Goal: Task Accomplishment & Management: Manage account settings

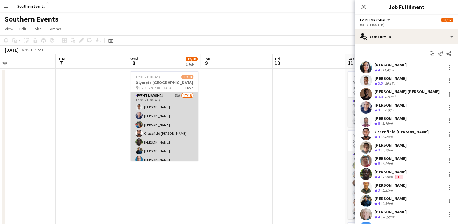
click at [171, 139] on app-card-role "Event Marshal 73A 17/18 17:00-21:00 (4h) [PERSON_NAME] [PERSON_NAME] [PERSON_NA…" at bounding box center [165, 179] width 68 height 174
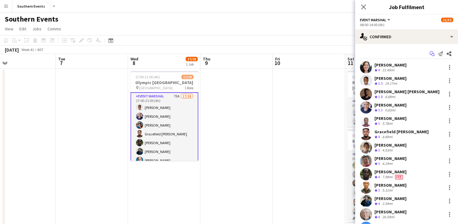
click at [430, 51] on icon "Start chat" at bounding box center [432, 53] width 5 height 5
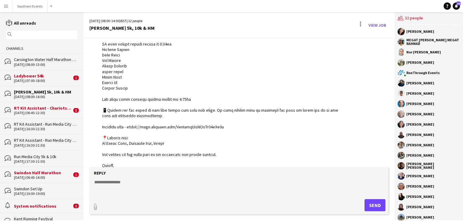
scroll to position [297, 0]
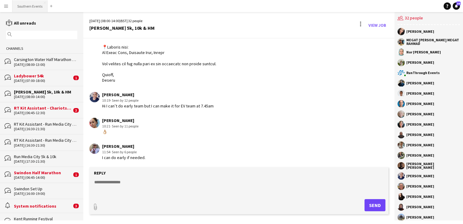
click at [21, 2] on button "Southern Events Close" at bounding box center [29, 6] width 35 height 12
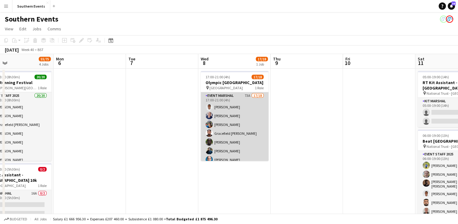
click at [248, 118] on app-card-role "Event Marshal 73A 17/18 17:00-21:00 (4h) [PERSON_NAME] [PERSON_NAME] [PERSON_NA…" at bounding box center [235, 179] width 68 height 174
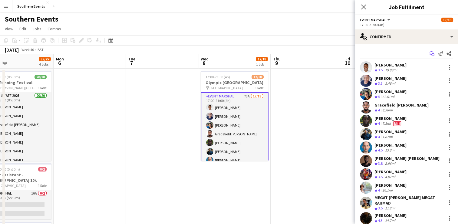
click at [430, 55] on icon "Start chat" at bounding box center [432, 53] width 5 height 5
click at [430, 54] on icon "Start chat" at bounding box center [432, 53] width 5 height 5
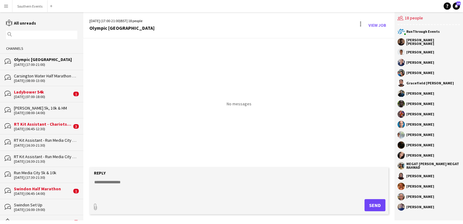
drag, startPoint x: 407, startPoint y: 41, endPoint x: 433, endPoint y: 220, distance: 181.2
click at [433, 220] on div "Menu Boards Boards Boards All jobs Status Workforce Workforce My Workforce Recr…" at bounding box center [231, 112] width 463 height 224
copy div "[PERSON_NAME] [PERSON_NAME] [PERSON_NAME] [PERSON_NAME] [PERSON_NAME] [PERSON_N…"
click at [120, 182] on textarea at bounding box center [240, 187] width 293 height 16
paste textarea "**********"
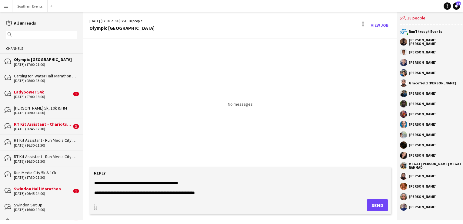
scroll to position [195, 0]
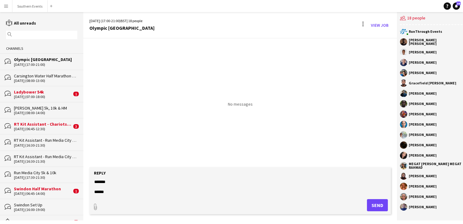
type textarea "**********"
click at [372, 205] on button "Send" at bounding box center [377, 205] width 21 height 12
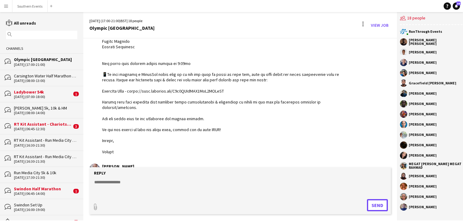
scroll to position [185, 0]
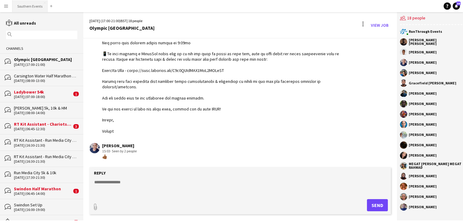
click at [29, 6] on button "Southern Events Close" at bounding box center [29, 6] width 35 height 12
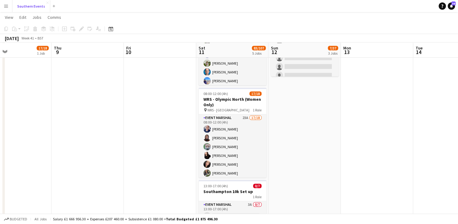
scroll to position [226, 0]
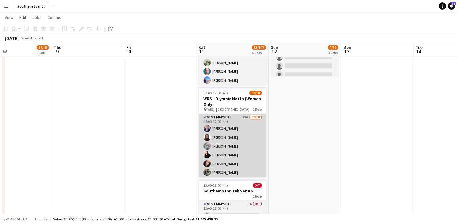
click at [246, 133] on app-card-role "Event Marshal 23A 17/18 08:00-12:00 (4h) [PERSON_NAME] Commodore [PERSON_NAME] …" at bounding box center [233, 200] width 68 height 172
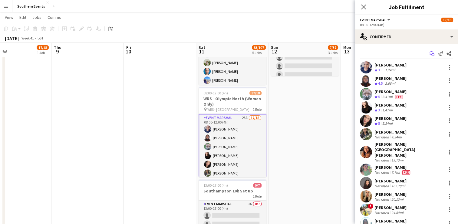
click at [430, 55] on icon "Start chat" at bounding box center [432, 53] width 5 height 5
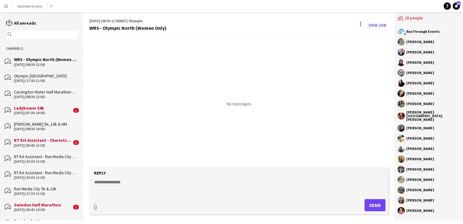
drag, startPoint x: 406, startPoint y: 42, endPoint x: 432, endPoint y: 208, distance: 168.4
click at [432, 208] on div "RunThrough Events [PERSON_NAME] Commodore [PERSON_NAME] [PERSON_NAME] [PERSON_N…" at bounding box center [428, 122] width 68 height 195
copy div "[PERSON_NAME] Commodore [PERSON_NAME] [PERSON_NAME] [PERSON_NAME] [PERSON_NAME]…"
click at [31, 8] on button "Southern Events Close" at bounding box center [29, 6] width 35 height 12
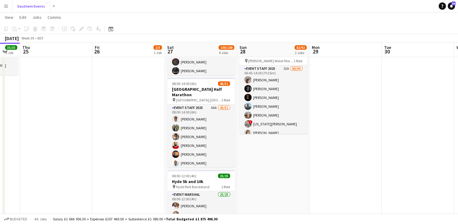
scroll to position [86, 0]
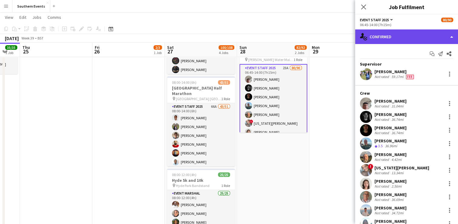
click at [392, 33] on div "single-neutral-actions-check-2 Confirmed" at bounding box center [406, 36] width 103 height 15
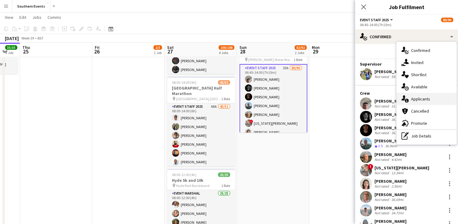
click at [417, 102] on div "single-neutral-actions-information Applicants" at bounding box center [427, 99] width 60 height 12
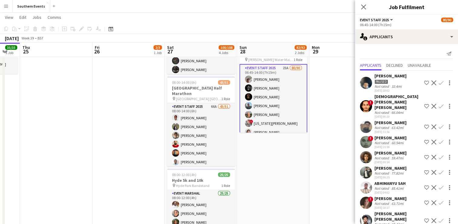
scroll to position [220, 0]
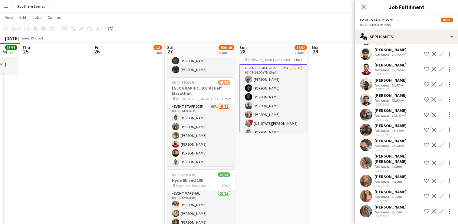
click at [439, 128] on app-icon "Confirm" at bounding box center [441, 129] width 5 height 5
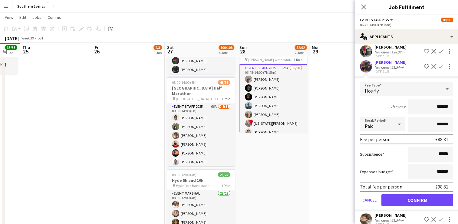
scroll to position [284, 0]
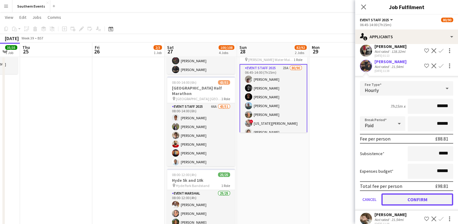
click at [403, 197] on button "Confirm" at bounding box center [418, 199] width 72 height 12
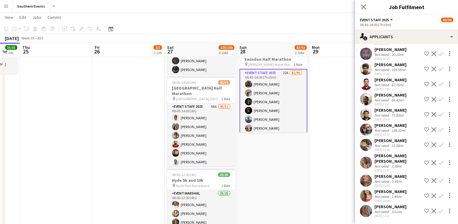
scroll to position [205, 0]
click at [439, 145] on app-icon "Confirm" at bounding box center [441, 144] width 5 height 5
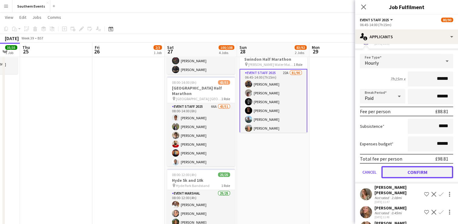
click at [414, 173] on button "Confirm" at bounding box center [418, 172] width 72 height 12
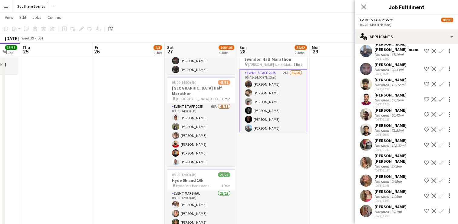
scroll to position [159, 0]
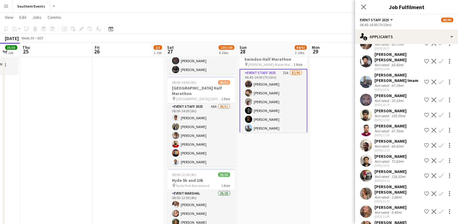
click at [439, 193] on app-icon "Confirm" at bounding box center [441, 193] width 5 height 5
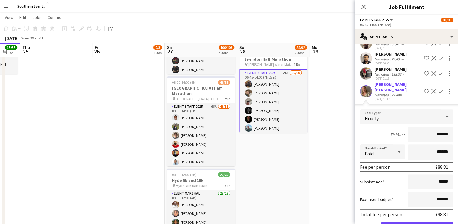
scroll to position [326, 0]
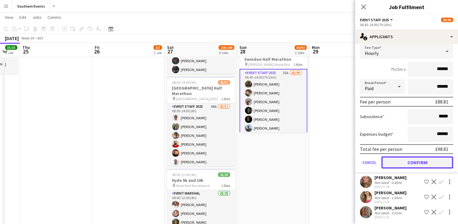
click at [413, 164] on button "Confirm" at bounding box center [418, 162] width 72 height 12
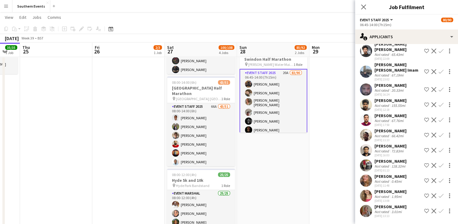
scroll to position [169, 0]
click at [439, 181] on app-icon "Confirm" at bounding box center [441, 180] width 5 height 5
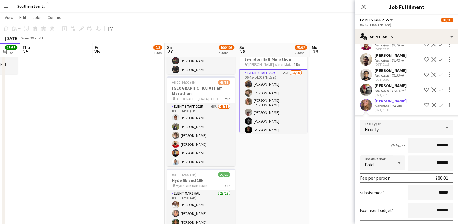
scroll to position [306, 0]
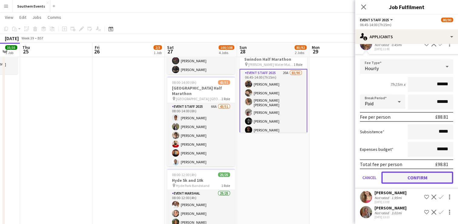
click at [408, 178] on button "Confirm" at bounding box center [418, 177] width 72 height 12
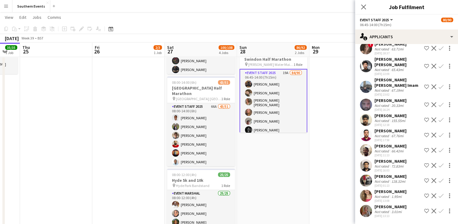
scroll to position [154, 0]
click at [439, 196] on app-icon "Confirm" at bounding box center [441, 195] width 5 height 5
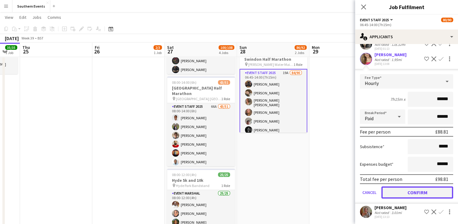
click at [402, 187] on button "Confirm" at bounding box center [418, 192] width 72 height 12
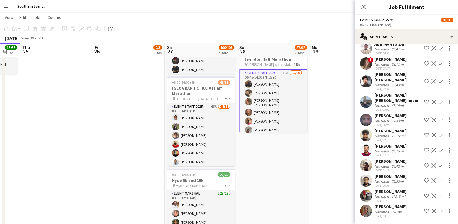
scroll to position [139, 0]
click at [439, 210] on app-icon "Confirm" at bounding box center [441, 210] width 5 height 5
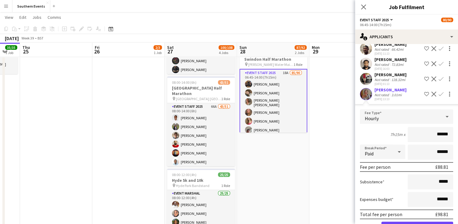
scroll to position [275, 0]
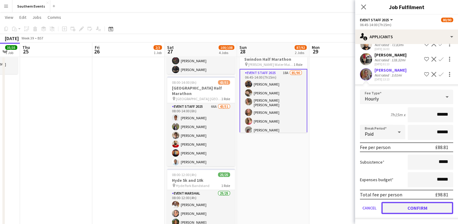
click at [404, 206] on button "Confirm" at bounding box center [418, 207] width 72 height 12
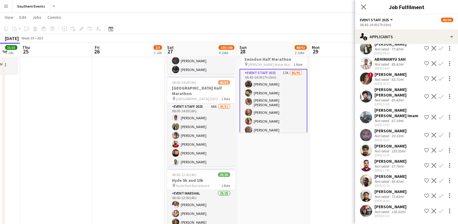
scroll to position [124, 0]
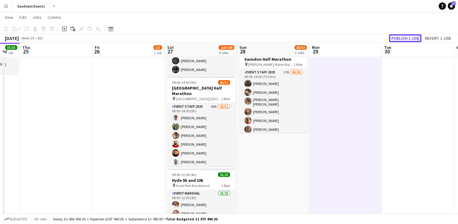
click at [395, 35] on button "Publish 1 job" at bounding box center [405, 38] width 32 height 8
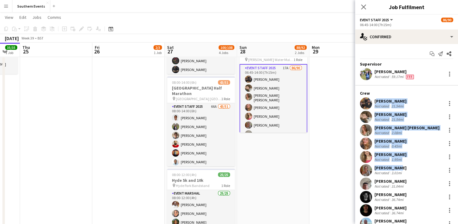
drag, startPoint x: 375, startPoint y: 99, endPoint x: 418, endPoint y: 168, distance: 81.7
copy div "[PERSON_NAME] Not rated 21.54mi [PERSON_NAME] Not rated 21.54mi [PERSON_NAME] […"
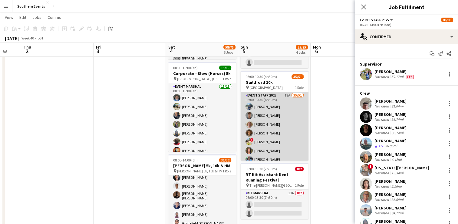
scroll to position [150, 0]
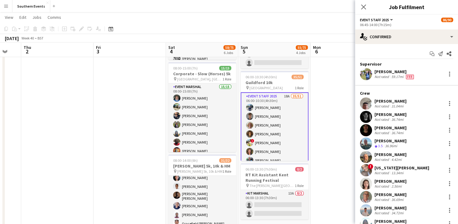
click at [361, 12] on div "Close pop-in" at bounding box center [363, 7] width 17 height 14
click at [362, 9] on icon "Close pop-in" at bounding box center [364, 7] width 6 height 6
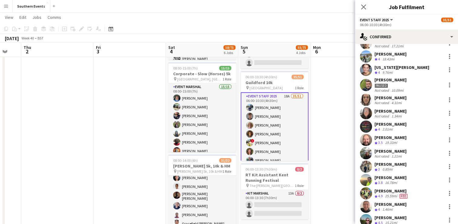
scroll to position [251, 0]
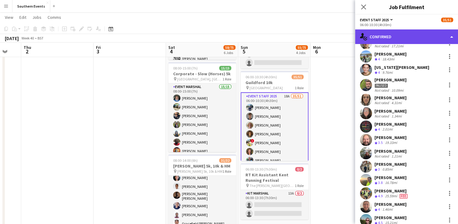
click at [388, 33] on div "single-neutral-actions-check-2 Confirmed" at bounding box center [406, 36] width 103 height 15
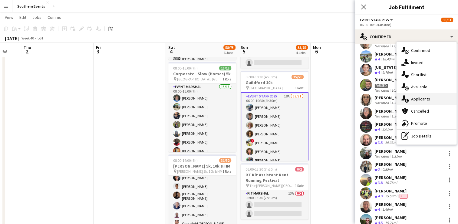
click at [421, 98] on span "Applicants" at bounding box center [420, 98] width 19 height 5
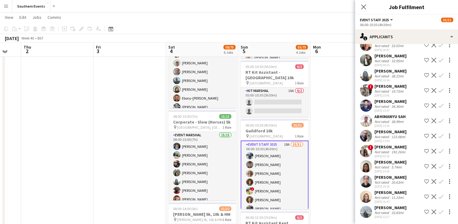
scroll to position [101, 0]
